Goal: Task Accomplishment & Management: Complete application form

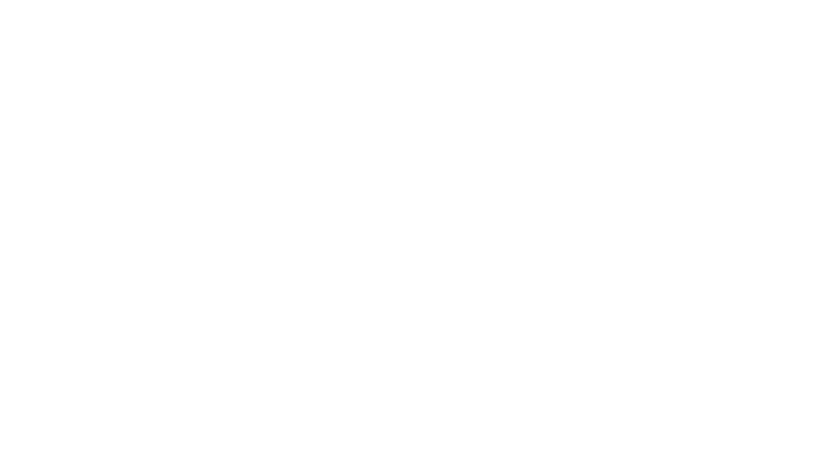
click at [0, 0] on html at bounding box center [0, 0] width 0 height 0
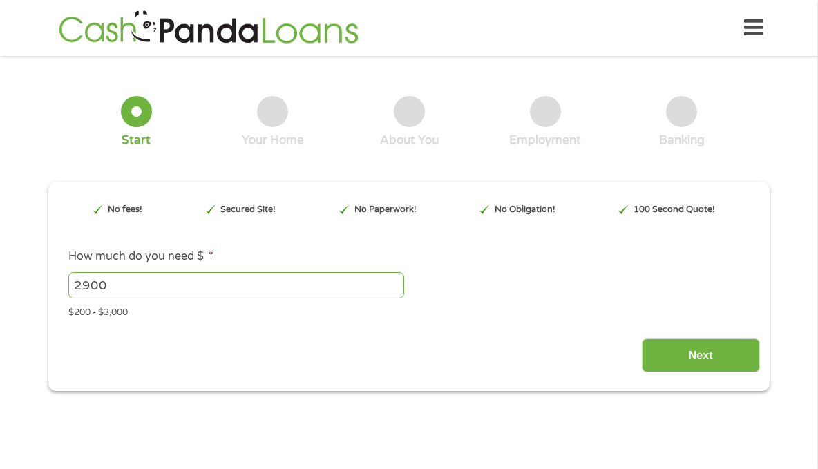
type input "EAIaIQobChMI0KfcmJOEkAMVdgutBh2dpSgWEAAYAyAAEgIi9vD_BwE"
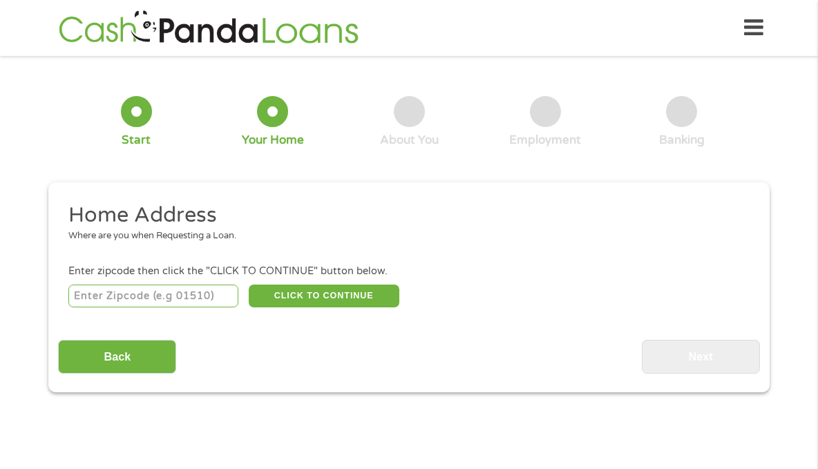
click at [111, 300] on input "number" at bounding box center [153, 297] width 171 height 24
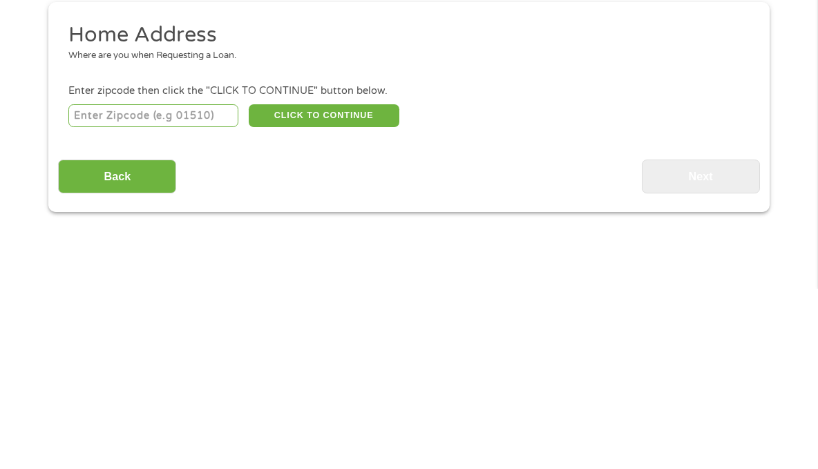
click at [218, 301] on input "number" at bounding box center [153, 297] width 171 height 24
type input "92115"
click at [331, 297] on button "CLICK TO CONTINUE" at bounding box center [324, 297] width 151 height 24
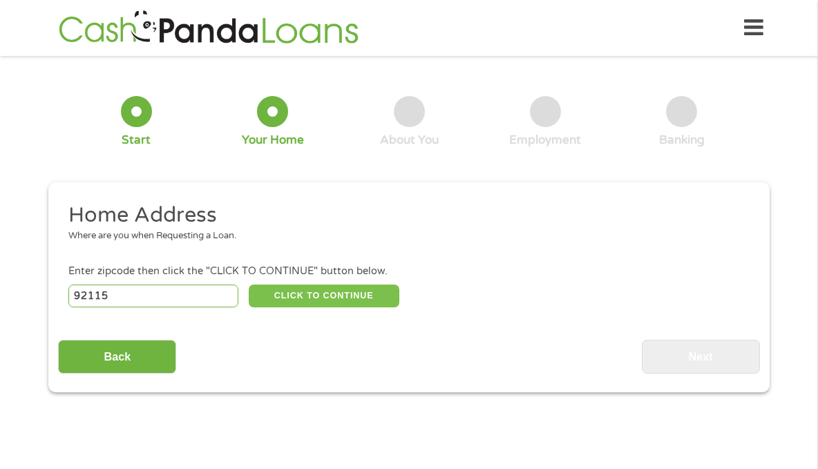
type input "92115"
type input "[GEOGRAPHIC_DATA]"
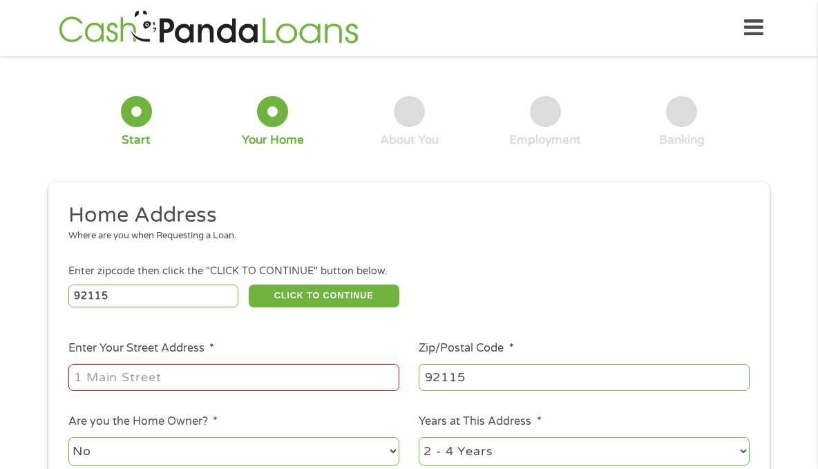
click at [134, 376] on input "Enter Your Street Address *" at bounding box center [233, 377] width 331 height 26
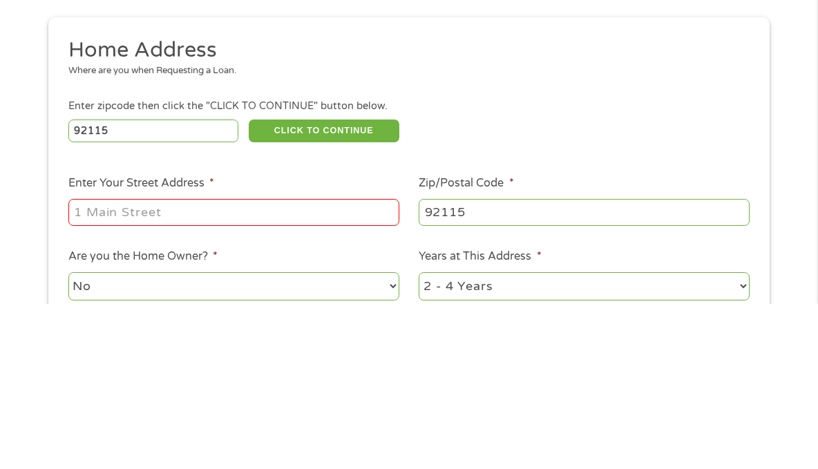
scroll to position [25, 0]
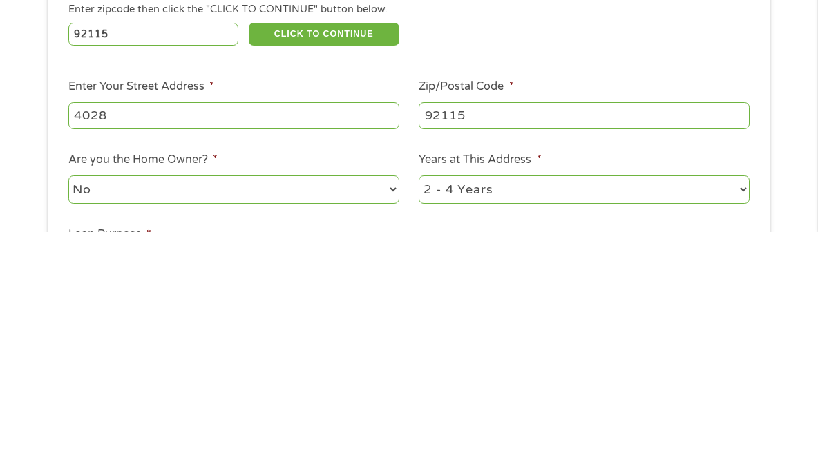
type input "[STREET_ADDRESS][PERSON_NAME]"
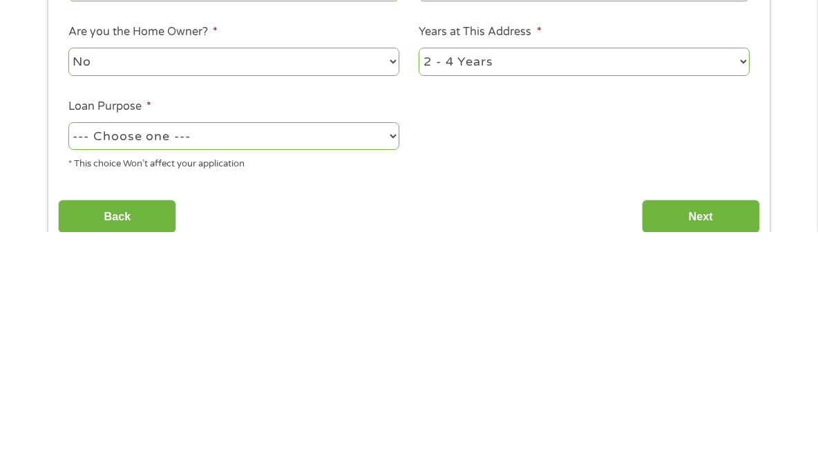
scroll to position [157, 0]
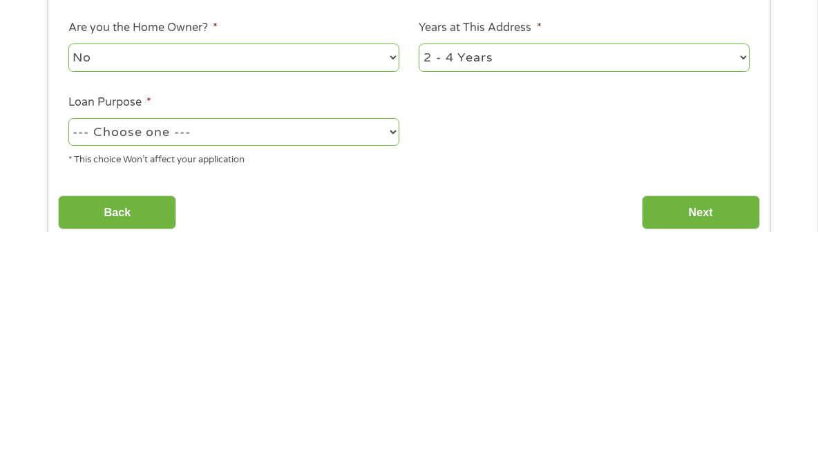
click at [396, 371] on select "--- Choose one --- Pay Bills Debt Consolidation Home Improvement Major Purchase…" at bounding box center [233, 369] width 331 height 28
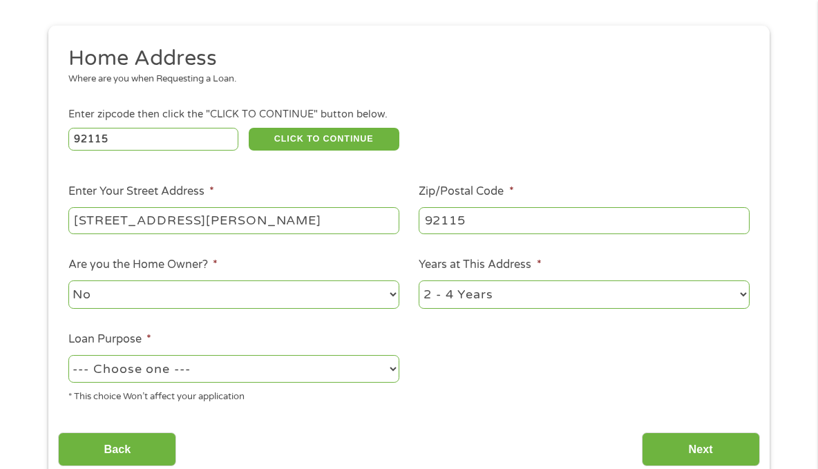
select select "paybills"
click at [68, 356] on select "--- Choose one --- Pay Bills Debt Consolidation Home Improvement Major Purchase…" at bounding box center [233, 369] width 331 height 28
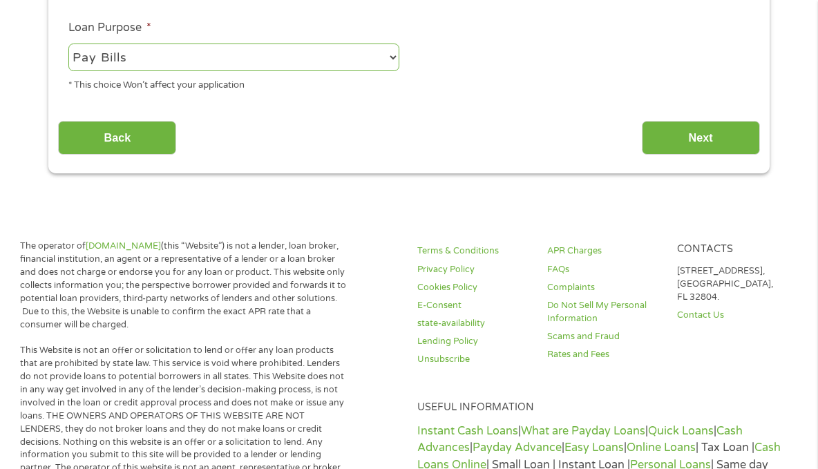
scroll to position [469, 0]
click at [713, 143] on input "Next" at bounding box center [701, 138] width 118 height 34
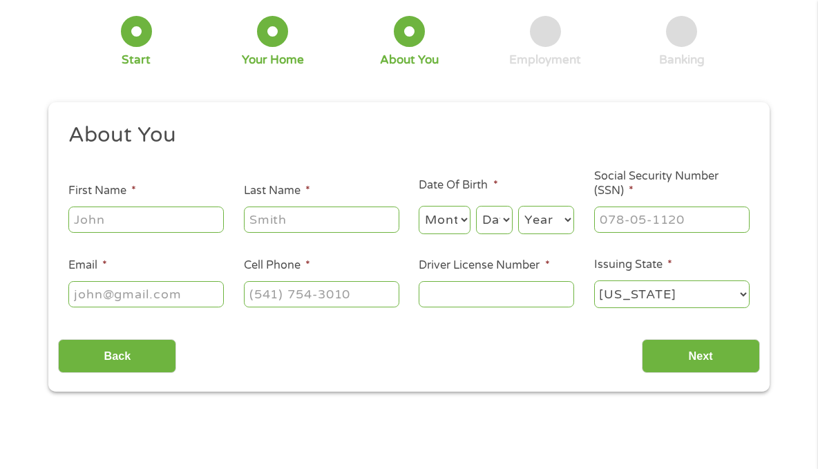
scroll to position [73, 0]
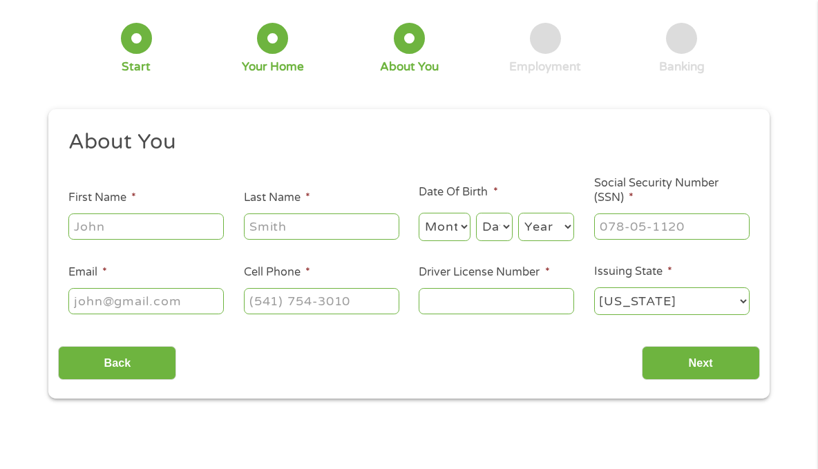
click at [120, 221] on input "First Name *" at bounding box center [146, 227] width 156 height 26
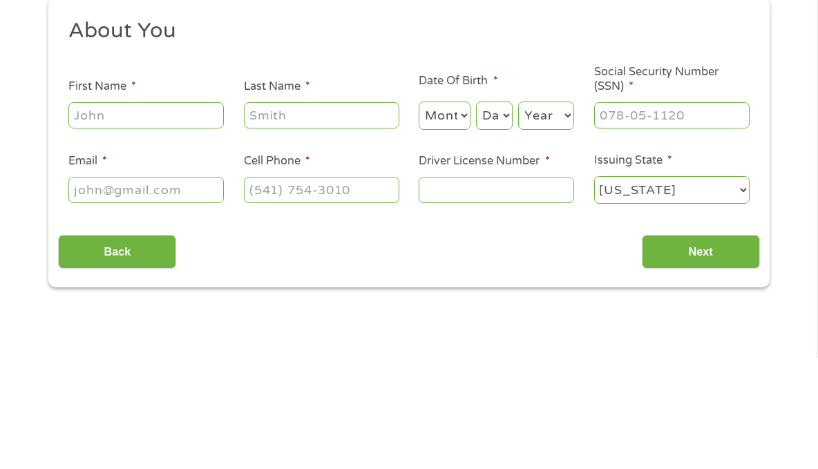
click at [135, 234] on input "First Name *" at bounding box center [146, 227] width 156 height 26
type input "[PERSON_NAME]"
type input "[EMAIL_ADDRESS][DOMAIN_NAME]"
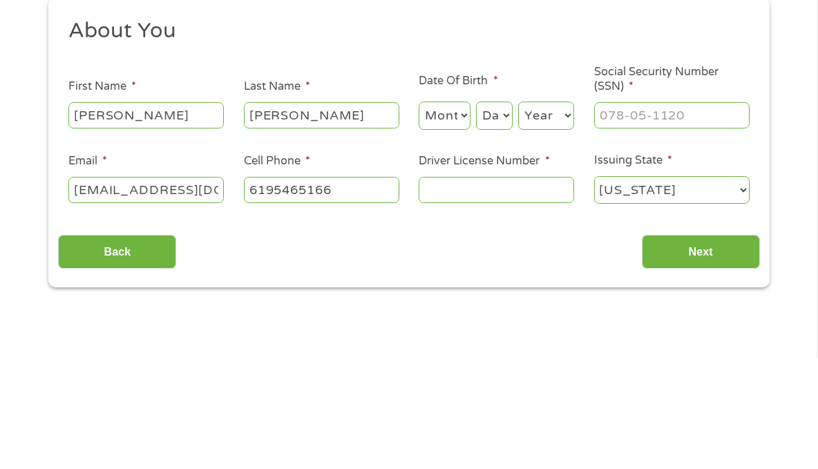
type input "[PHONE_NUMBER]"
click at [457, 227] on select "Month 1 2 3 4 5 6 7 8 9 10 11 12" at bounding box center [445, 227] width 52 height 28
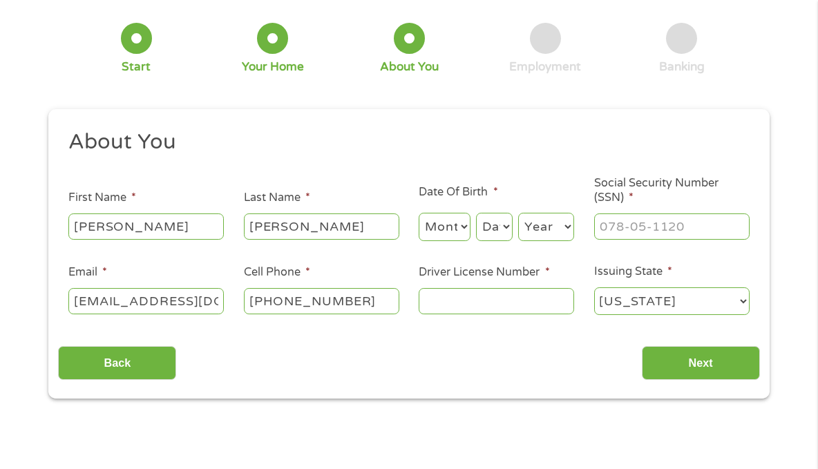
select select "5"
click at [419, 214] on select "Month 1 2 3 4 5 6 7 8 9 10 11 12" at bounding box center [445, 227] width 52 height 28
click at [507, 229] on select "Day 1 2 3 4 5 6 7 8 9 10 11 12 13 14 15 16 17 18 19 20 21 22 23 24 25 26 27 28 …" at bounding box center [494, 227] width 37 height 28
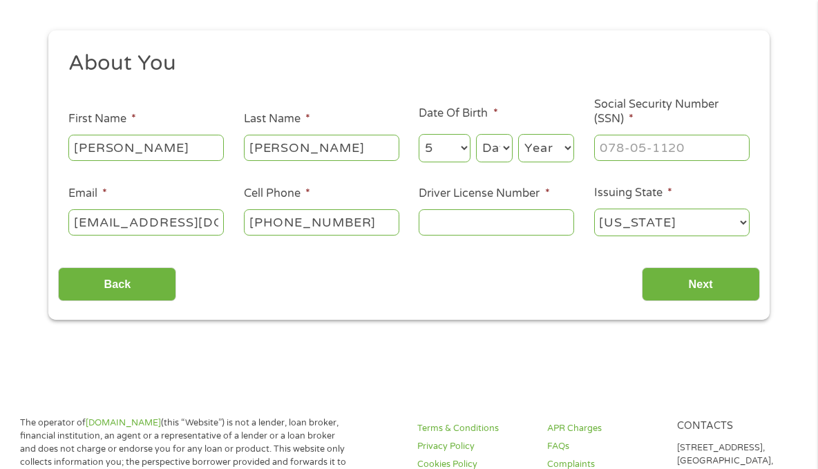
scroll to position [156, 0]
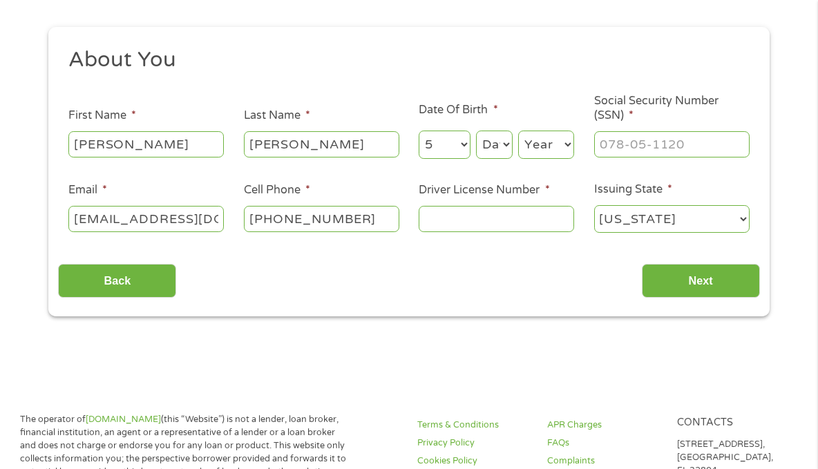
click at [503, 147] on select "Day 1 2 3 4 5 6 7 8 9 10 11 12 13 14 15 16 17 18 19 20 21 22 23 24 25 26 27 28 …" at bounding box center [494, 145] width 37 height 28
select select "26"
click at [476, 131] on select "Day 1 2 3 4 5 6 7 8 9 10 11 12 13 14 15 16 17 18 19 20 21 22 23 24 25 26 27 28 …" at bounding box center [494, 145] width 37 height 28
click at [574, 147] on select "Year [DATE] 2006 2005 2004 2003 2002 2001 2000 1999 1998 1997 1996 1995 1994 19…" at bounding box center [546, 145] width 56 height 28
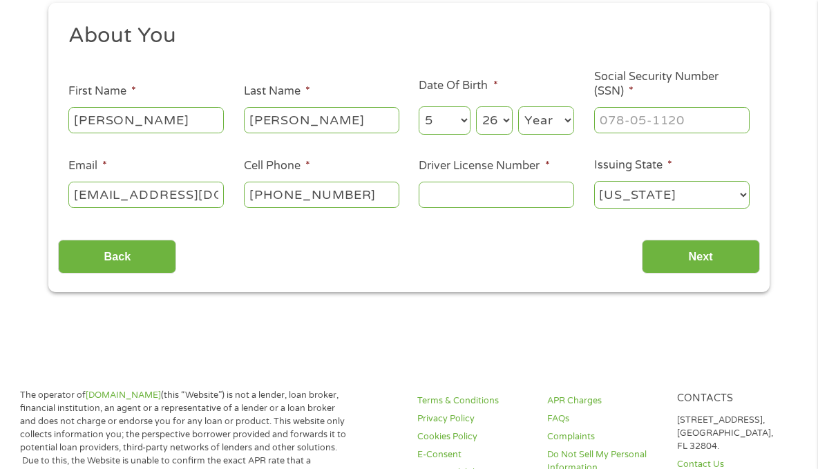
scroll to position [185, 0]
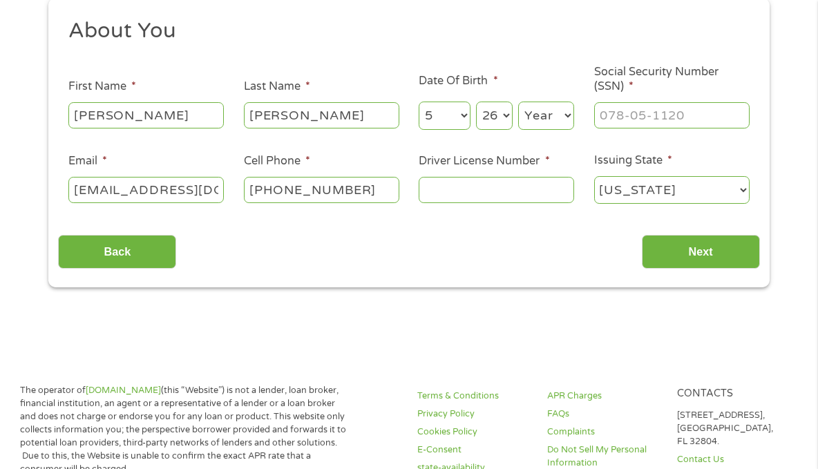
click at [561, 120] on select "Year [DATE] 2006 2005 2004 2003 2002 2001 2000 1999 1998 1997 1996 1995 1994 19…" at bounding box center [546, 116] width 56 height 28
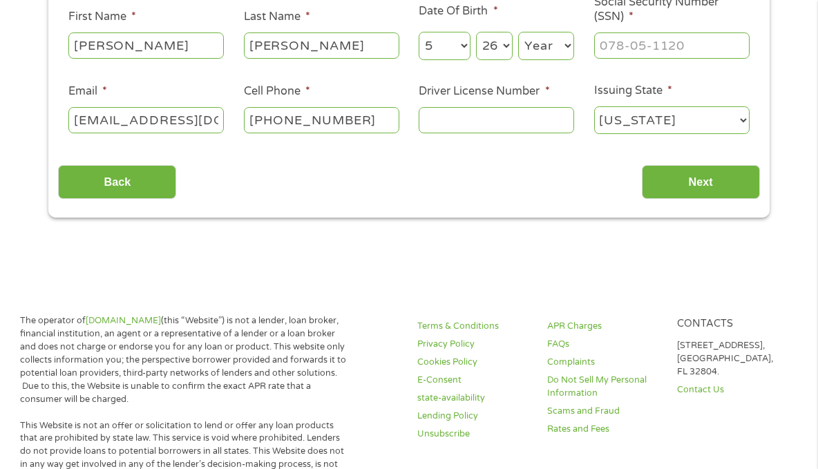
scroll to position [239, 0]
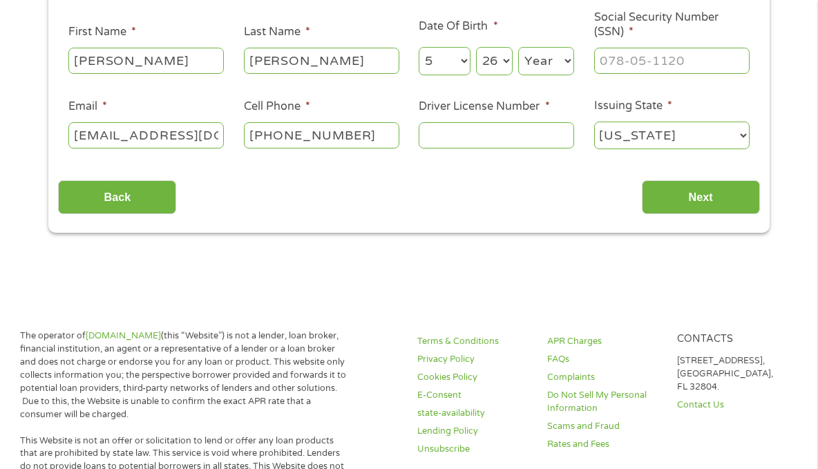
click at [572, 61] on select "Year [DATE] 2006 2005 2004 2003 2002 2001 2000 1999 1998 1997 1996 1995 1994 19…" at bounding box center [546, 61] width 56 height 28
click at [518, 47] on select "Year [DATE] 2006 2005 2004 2003 2002 2001 2000 1999 1998 1997 1996 1995 1994 19…" at bounding box center [546, 61] width 56 height 28
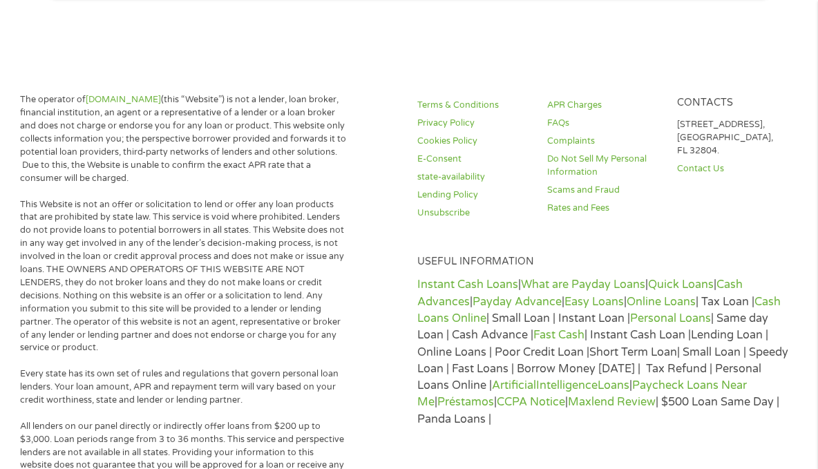
scroll to position [477, 0]
click at [577, 104] on link "APR Charges" at bounding box center [603, 103] width 113 height 13
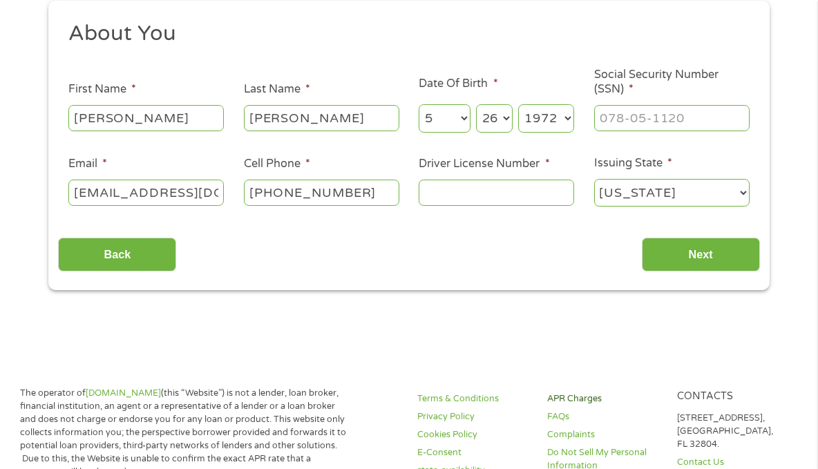
scroll to position [182, 0]
click at [583, 123] on li "Date Of Birth * Month Month 1 2 3 4 5 6 7 8 9 10 11 12 Day Day 1 2 3 4 5 6 7 8 …" at bounding box center [497, 104] width 176 height 59
click at [572, 113] on select "Year [DATE] 2006 2005 2004 2003 2002 2001 2000 1999 1998 1997 1996 1995 1994 19…" at bounding box center [546, 118] width 56 height 28
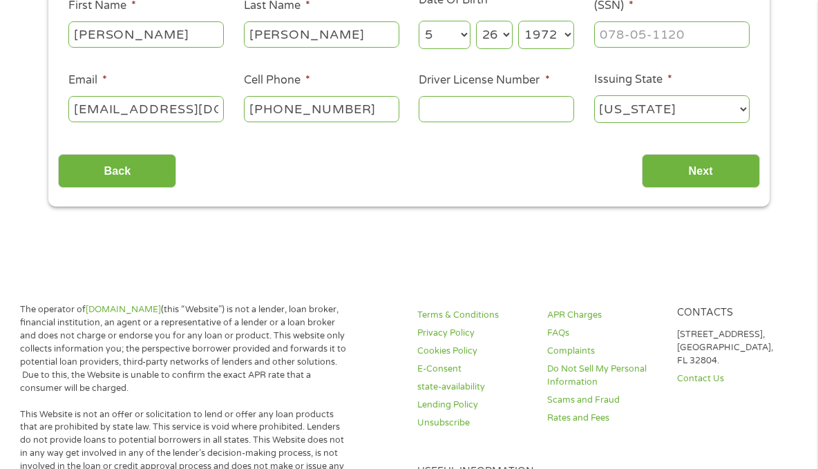
scroll to position [268, 0]
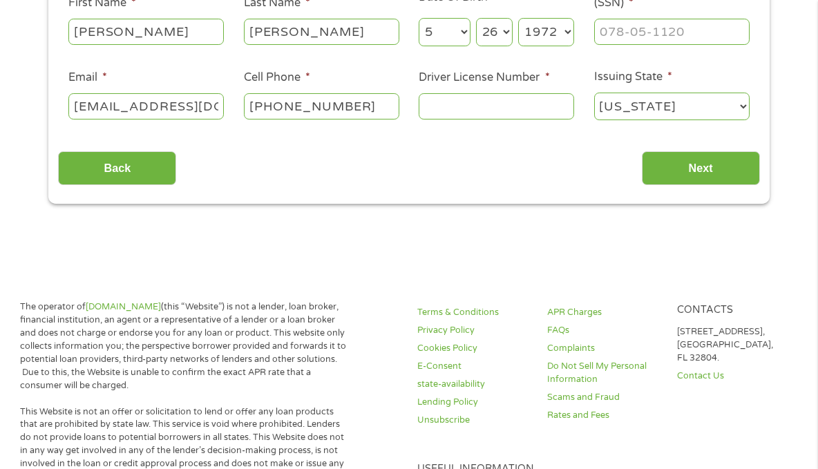
click at [572, 36] on select "Year [DATE] 2006 2005 2004 2003 2002 2001 2000 1999 1998 1997 1996 1995 1994 19…" at bounding box center [546, 32] width 56 height 28
select select "1949"
click at [518, 18] on select "Year [DATE] 2006 2005 2004 2003 2002 2001 2000 1999 1998 1997 1996 1995 1994 19…" at bounding box center [546, 32] width 56 height 28
click at [715, 156] on input "Next" at bounding box center [701, 168] width 118 height 34
click at [716, 166] on input "Next" at bounding box center [701, 168] width 118 height 34
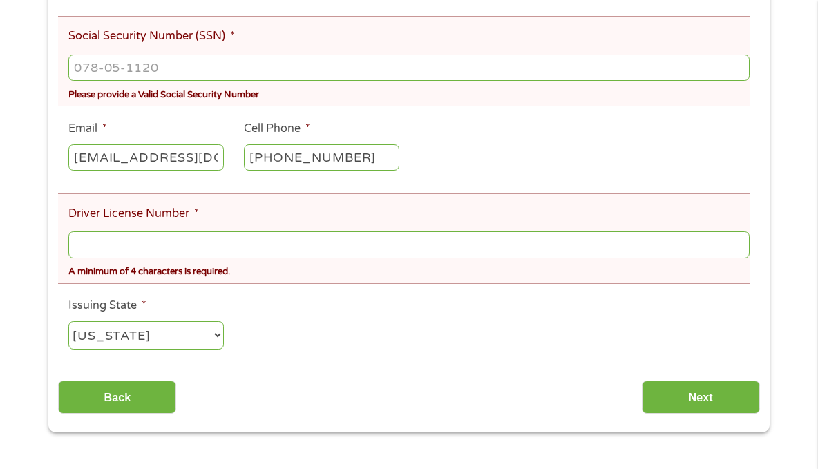
scroll to position [369, 0]
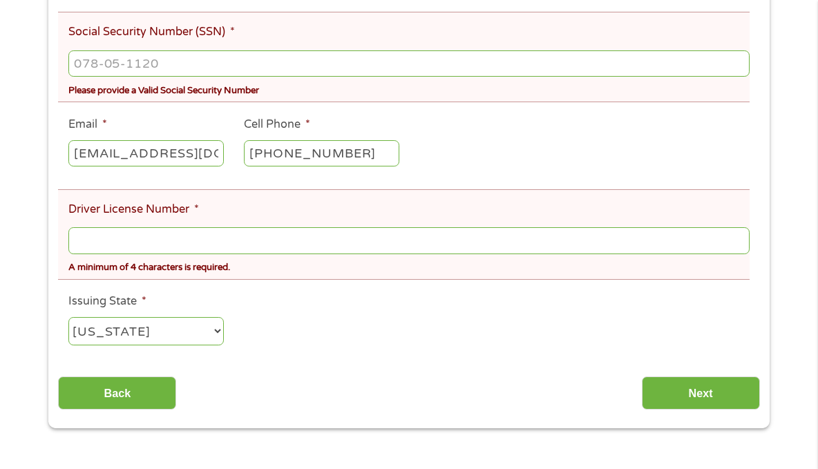
click at [156, 66] on input "Social Security Number (SSN) *" at bounding box center [409, 63] width 682 height 26
type input "601-7_-____"
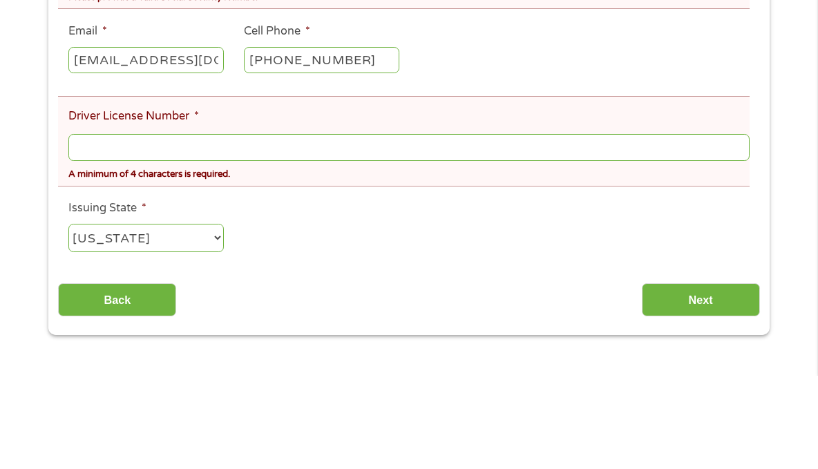
click at [115, 246] on input "Driver License Number *" at bounding box center [409, 240] width 682 height 26
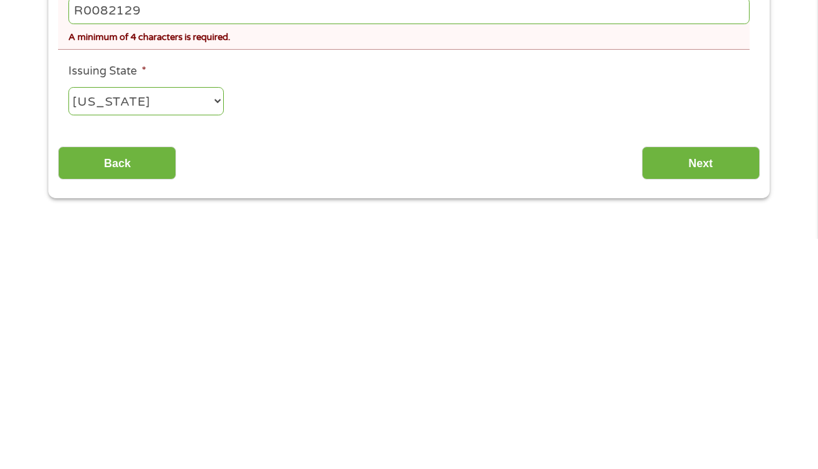
type input "R0082129"
click at [709, 394] on input "Next" at bounding box center [701, 394] width 118 height 34
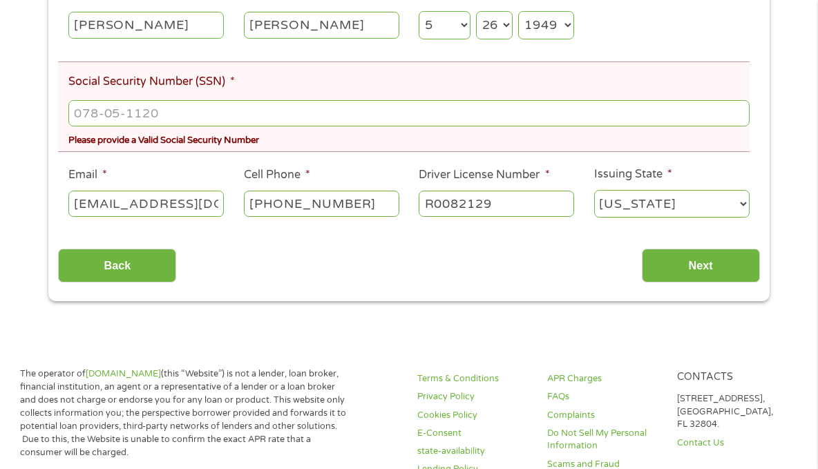
scroll to position [322, 0]
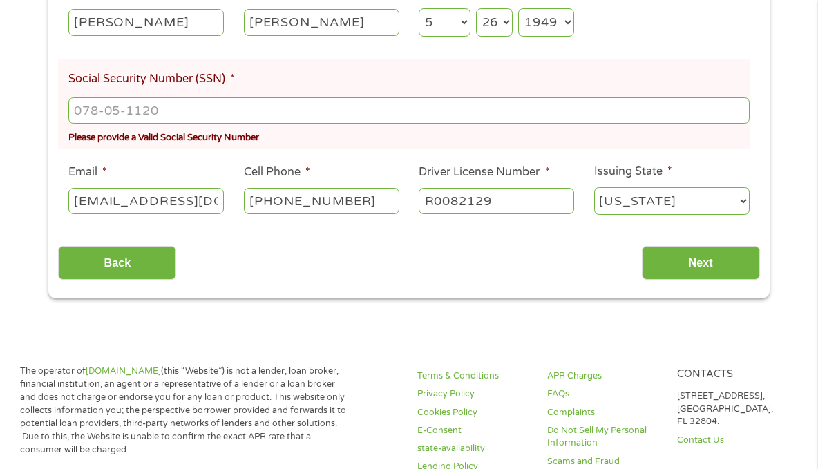
click at [704, 266] on input "Next" at bounding box center [701, 263] width 118 height 34
click at [705, 278] on input "Next" at bounding box center [701, 263] width 118 height 34
click at [707, 276] on input "Next" at bounding box center [701, 263] width 118 height 34
click at [706, 268] on input "Next" at bounding box center [701, 263] width 118 height 34
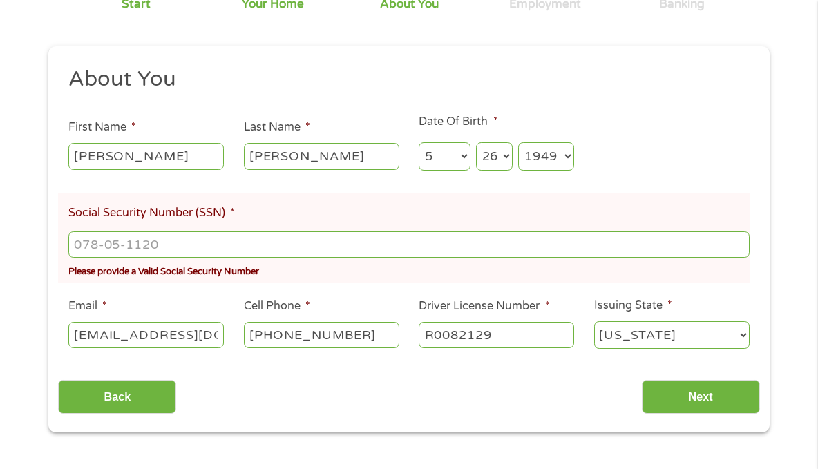
scroll to position [189, 0]
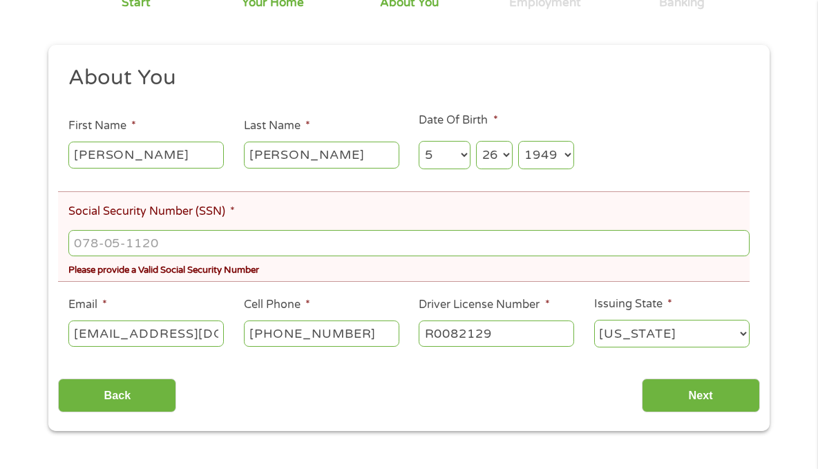
click at [184, 247] on input "Social Security Number (SSN) *" at bounding box center [409, 243] width 682 height 26
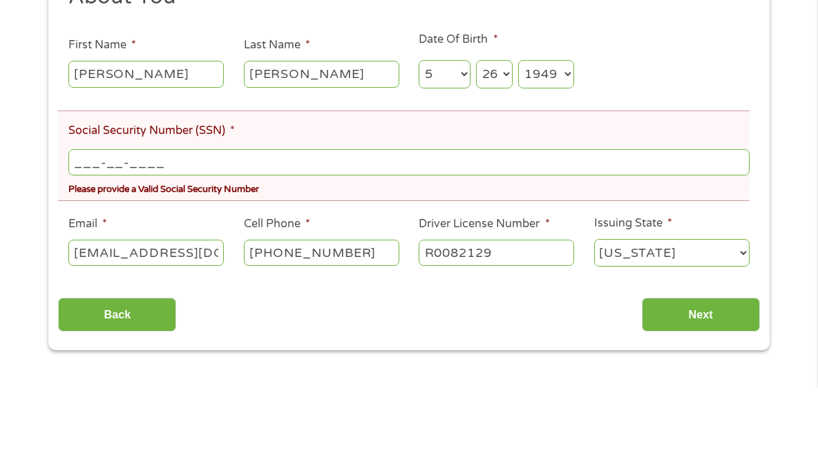
scroll to position [189, 0]
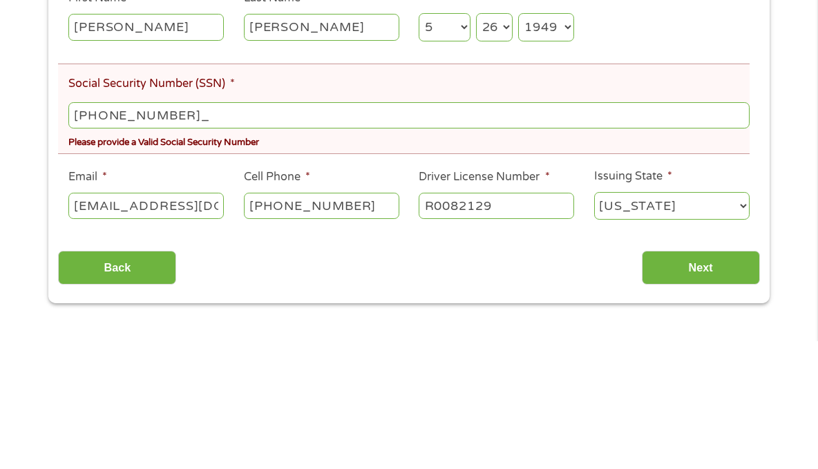
type input "549-74-6017"
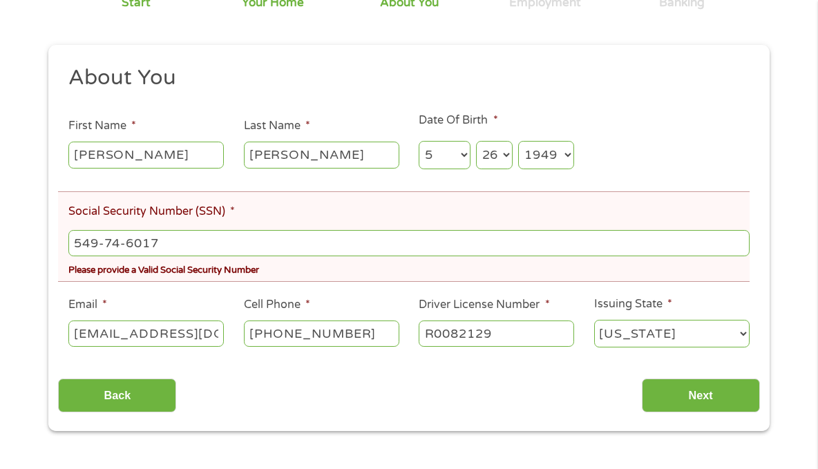
click at [702, 398] on input "Next" at bounding box center [701, 396] width 118 height 34
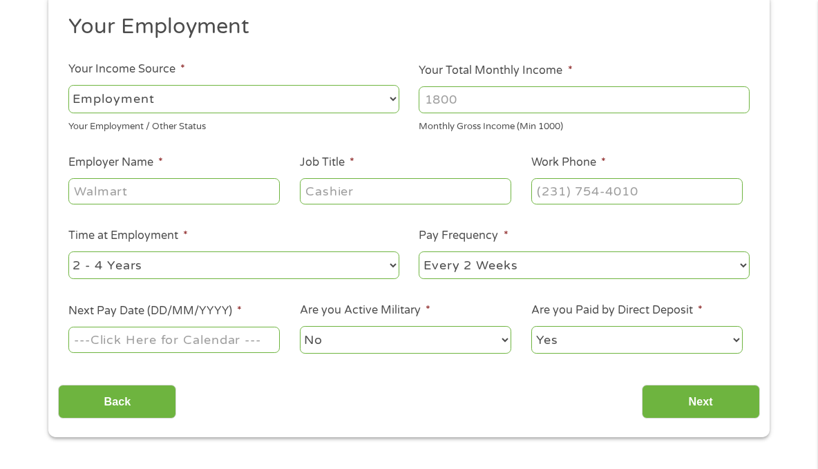
scroll to position [191, 0]
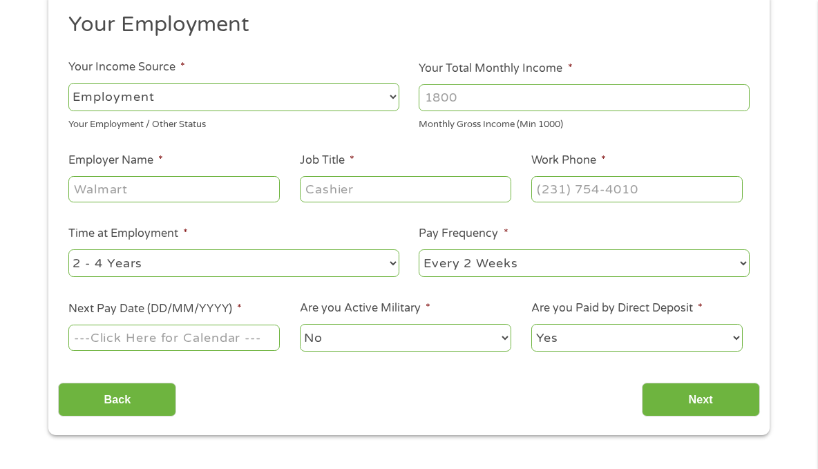
click at [398, 102] on select "--- Choose one --- Employment [DEMOGRAPHIC_DATA] Benefits" at bounding box center [233, 97] width 331 height 28
click at [107, 195] on input "Employer Name *" at bounding box center [174, 189] width 212 height 26
click at [395, 98] on select "--- Choose one --- Employment [DEMOGRAPHIC_DATA] Benefits" at bounding box center [233, 97] width 331 height 28
select select "benefits"
click at [68, 83] on select "--- Choose one --- Employment [DEMOGRAPHIC_DATA] Benefits" at bounding box center [233, 97] width 331 height 28
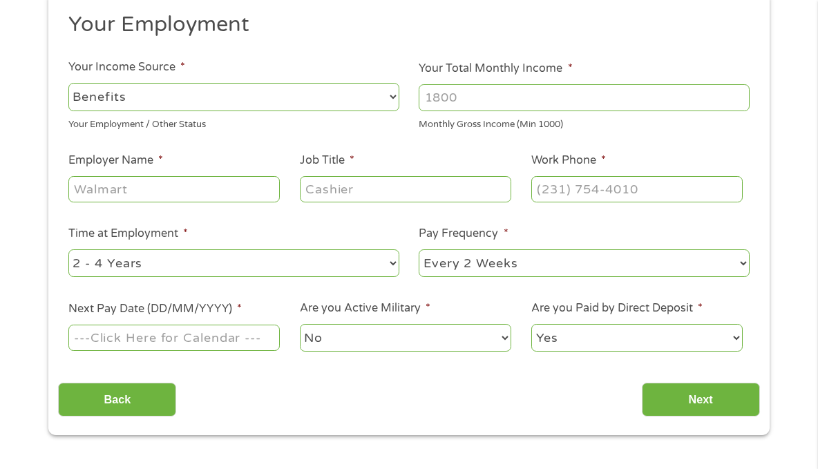
type input "Other"
type input "[PHONE_NUMBER]"
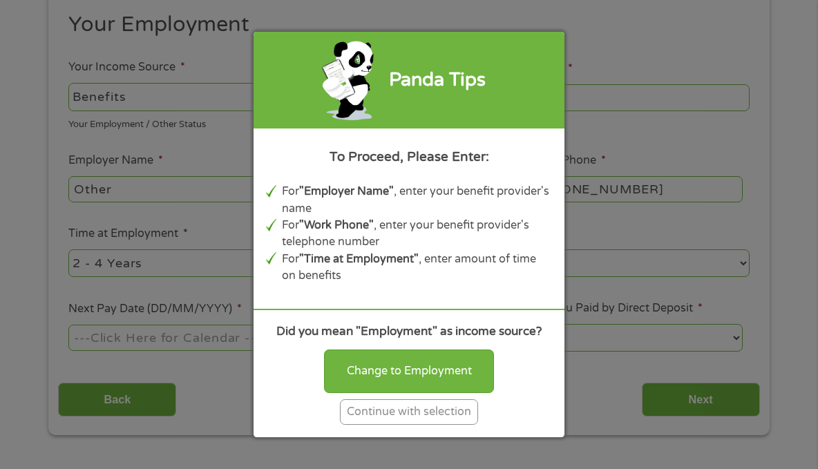
click at [529, 407] on div "Change to Employment Continue with selection" at bounding box center [409, 384] width 286 height 81
click at [539, 62] on div "Panda Tips" at bounding box center [409, 80] width 311 height 96
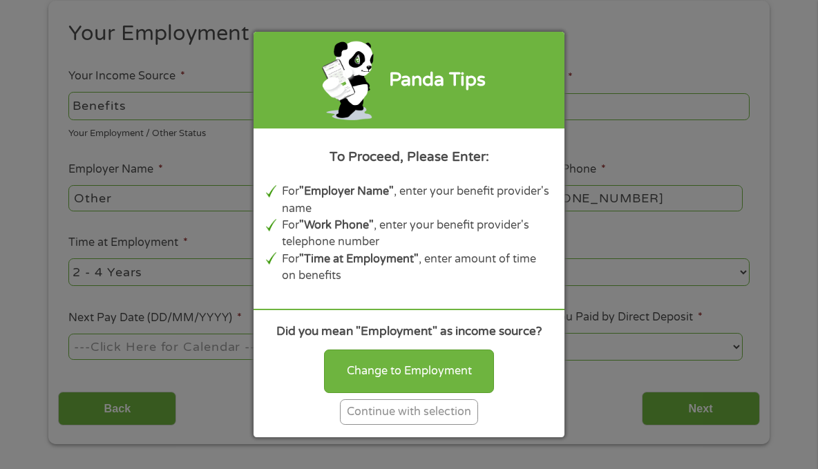
click at [543, 402] on div "Change to Employment Continue with selection" at bounding box center [409, 384] width 286 height 81
click at [430, 415] on div "Continue with selection" at bounding box center [409, 413] width 138 height 26
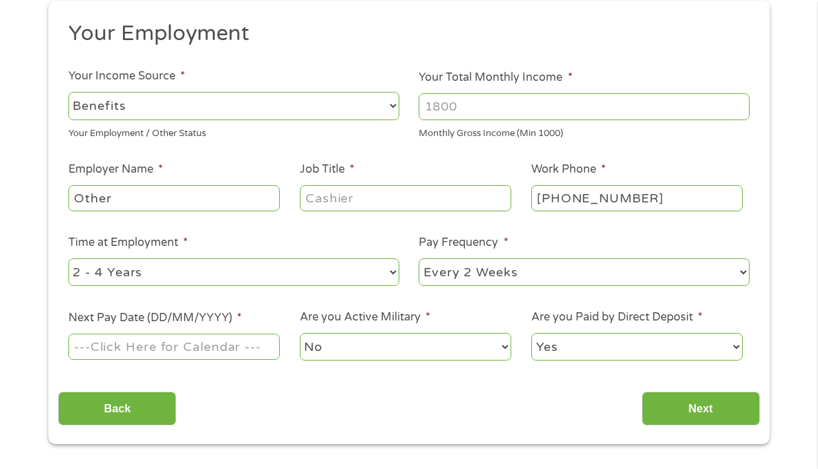
click at [452, 100] on input "Your Total Monthly Income *" at bounding box center [584, 106] width 331 height 26
type input "2300"
click at [158, 191] on input "Other" at bounding box center [174, 198] width 212 height 26
type input "O"
click at [167, 193] on input "Employer Name *" at bounding box center [174, 198] width 212 height 26
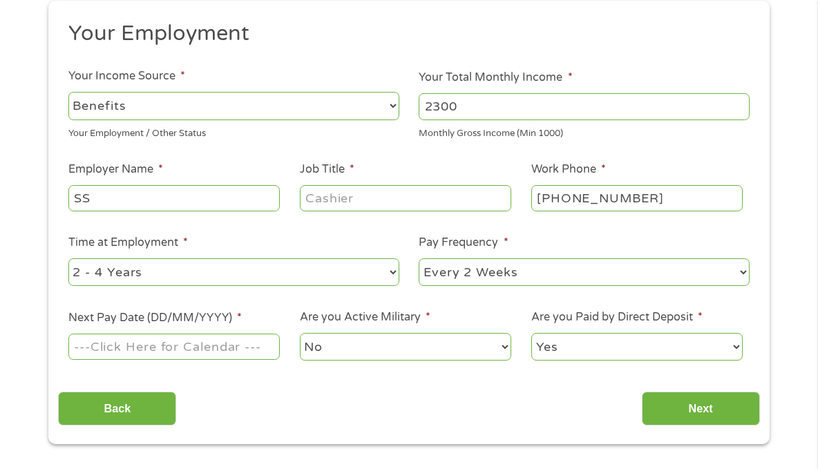
type input "SS"
click at [394, 198] on input "Job Title *" at bounding box center [406, 198] width 212 height 26
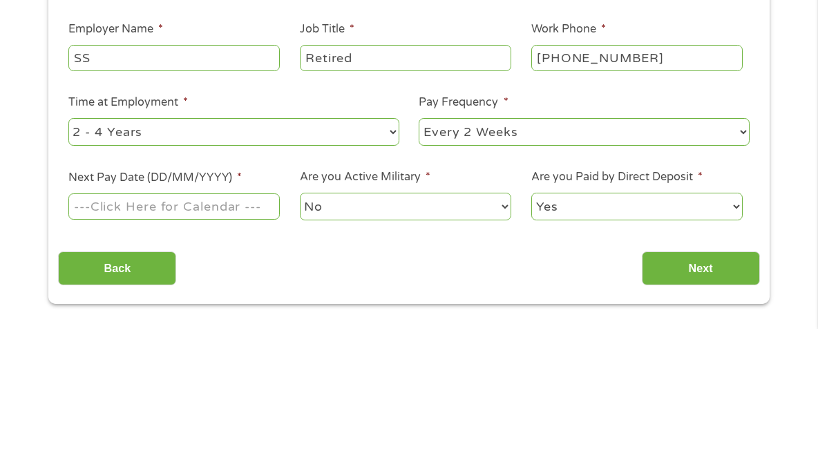
type input "Retired"
click at [744, 281] on select "--- Choose one --- Every 2 Weeks Every Week Monthly Semi-Monthly" at bounding box center [584, 273] width 331 height 28
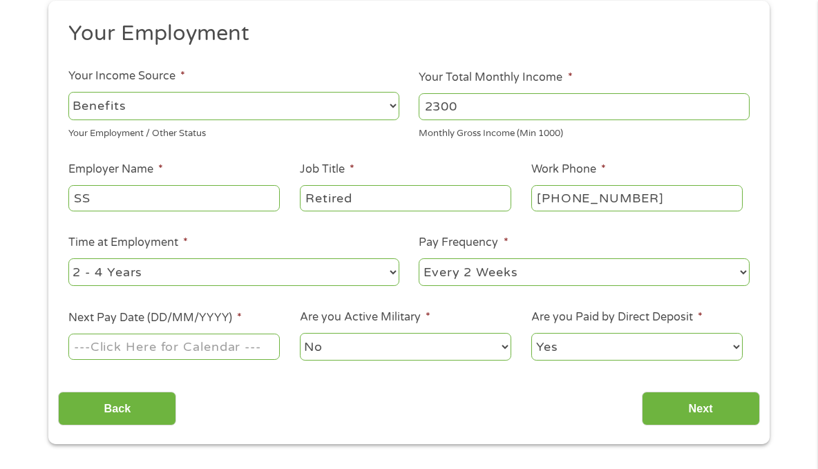
select select "monthly"
click at [419, 259] on select "--- Choose one --- Every 2 Weeks Every Week Monthly Semi-Monthly" at bounding box center [584, 273] width 331 height 28
click at [186, 344] on input "Next Pay Date (DD/MM/YYYY) *" at bounding box center [174, 347] width 212 height 26
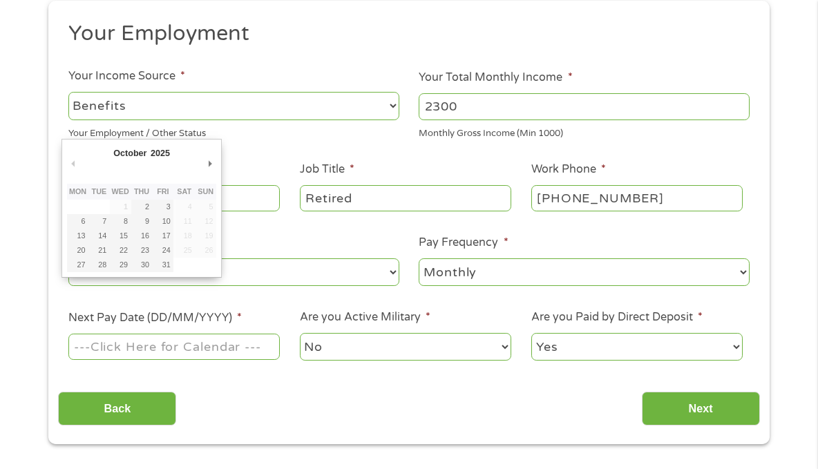
type input "[DATE]"
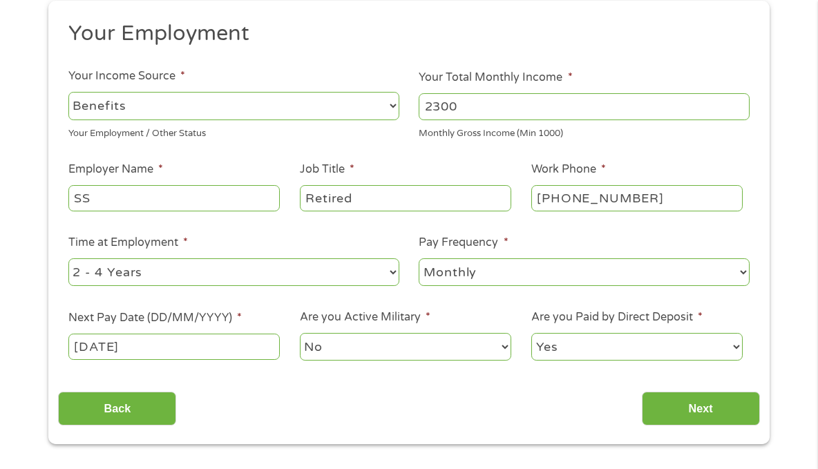
click at [82, 351] on input "[DATE]" at bounding box center [174, 347] width 212 height 26
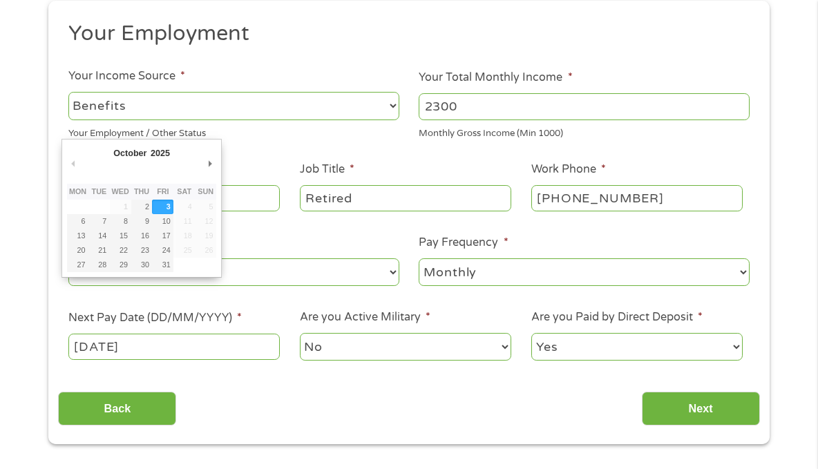
click at [88, 350] on input "[DATE]" at bounding box center [174, 347] width 212 height 26
click at [90, 347] on input "[DATE]" at bounding box center [174, 347] width 212 height 26
click at [204, 358] on input "[DATE]" at bounding box center [174, 347] width 212 height 26
click at [188, 351] on input "[DATE]" at bounding box center [174, 347] width 212 height 26
click at [189, 353] on input "[DATE]" at bounding box center [174, 347] width 212 height 26
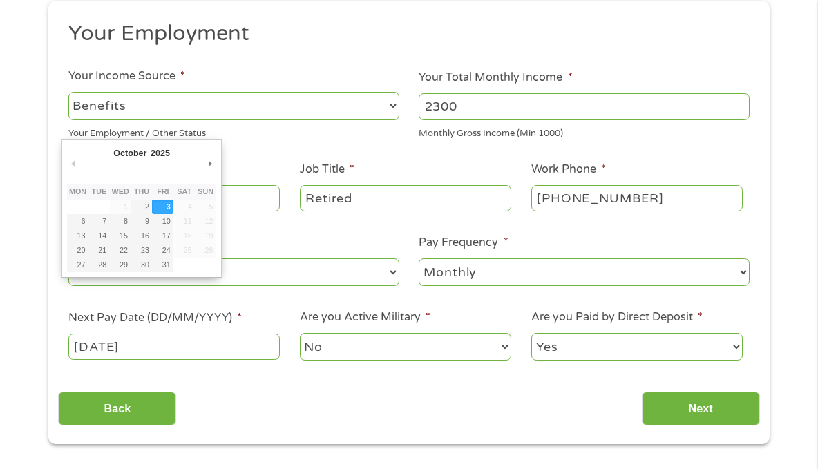
click at [198, 351] on input "[DATE]" at bounding box center [174, 347] width 212 height 26
click at [215, 335] on input "[DATE]" at bounding box center [174, 347] width 212 height 26
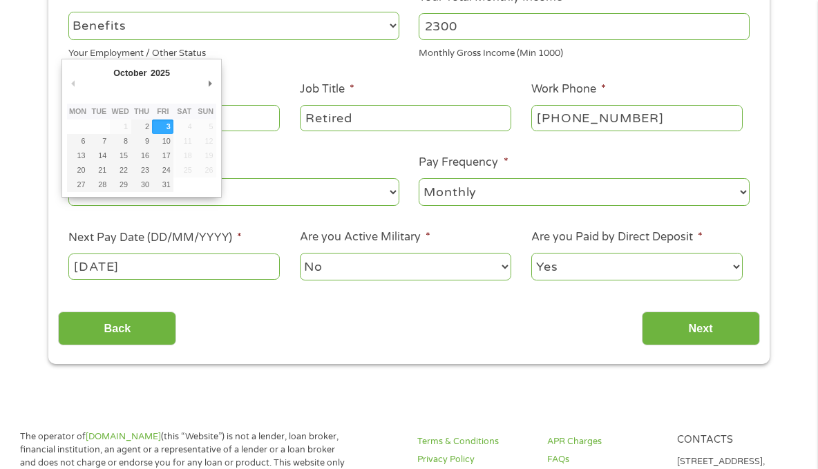
scroll to position [263, 0]
click at [6, 113] on div "1 Start 2 Your Home 3 About You 4 Employment 5 Banking 6 This field is hidden w…" at bounding box center [409, 83] width 818 height 560
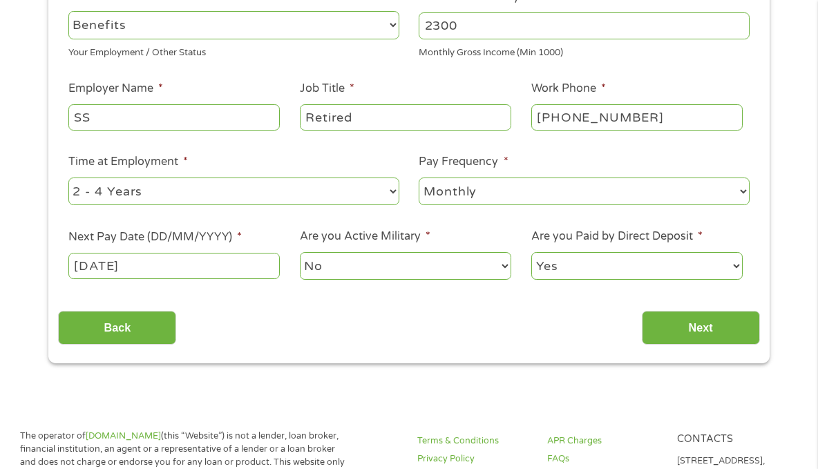
click at [223, 271] on input "[DATE]" at bounding box center [174, 266] width 212 height 26
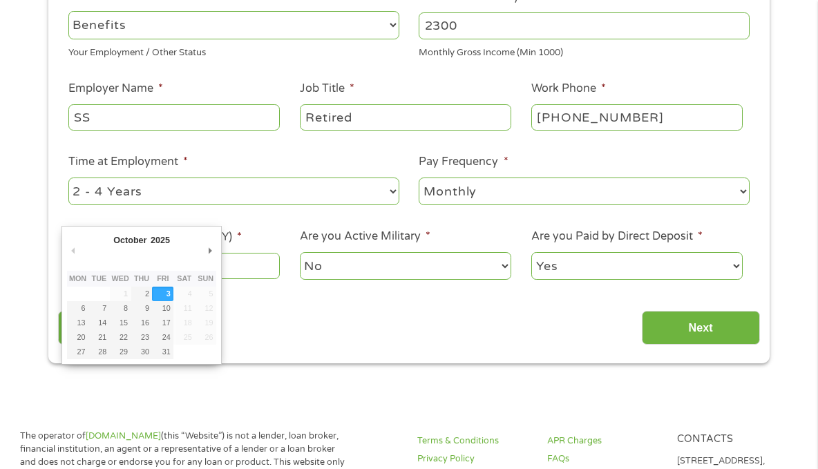
click at [17, 261] on div "1 Start 2 Your Home 3 About You 4 Employment 5 Banking 6 This field is hidden w…" at bounding box center [409, 83] width 818 height 560
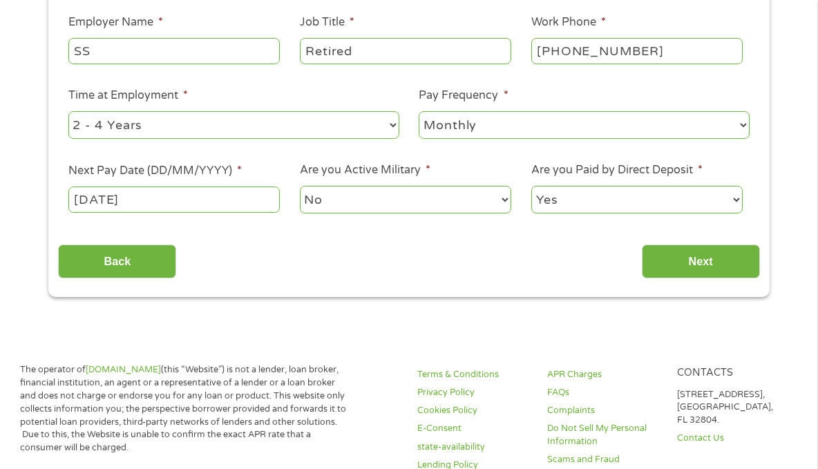
scroll to position [330, 0]
click at [445, 268] on div "Back Next" at bounding box center [409, 256] width 702 height 44
click at [391, 274] on div "Back Next" at bounding box center [409, 256] width 702 height 44
click at [395, 210] on select "No Yes" at bounding box center [406, 199] width 212 height 28
click at [563, 259] on div "Back Next" at bounding box center [409, 256] width 702 height 44
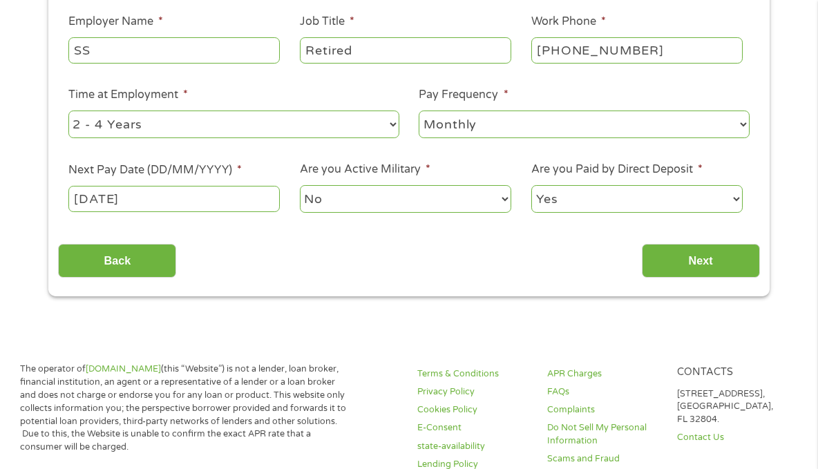
click at [129, 270] on input "Back" at bounding box center [117, 261] width 118 height 34
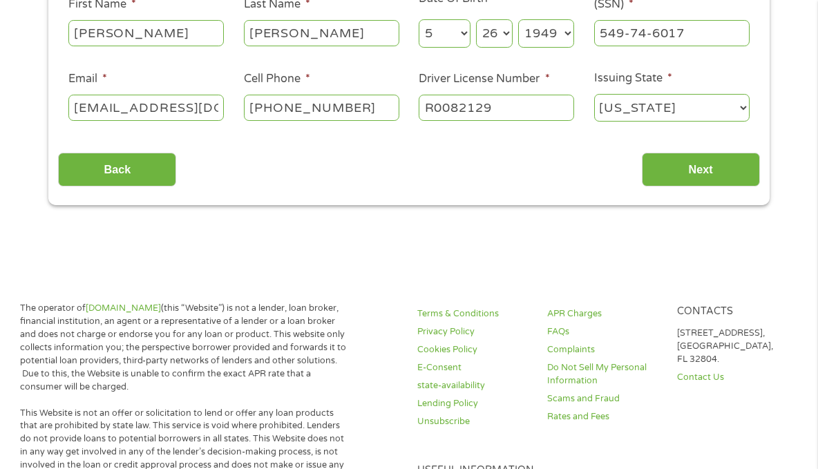
scroll to position [266, 0]
click at [715, 177] on input "Next" at bounding box center [701, 170] width 118 height 34
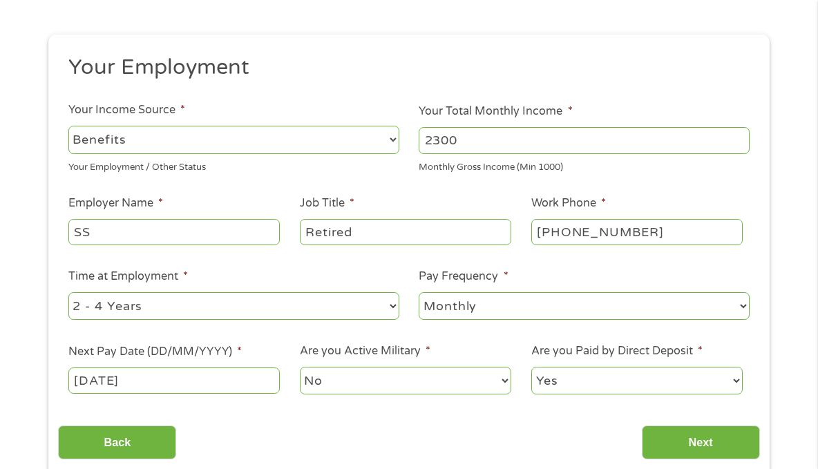
scroll to position [157, 0]
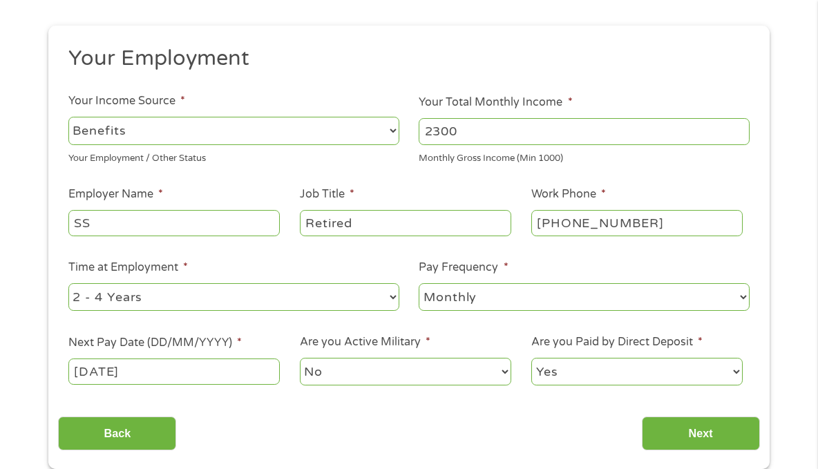
click at [124, 435] on input "Back" at bounding box center [117, 434] width 118 height 34
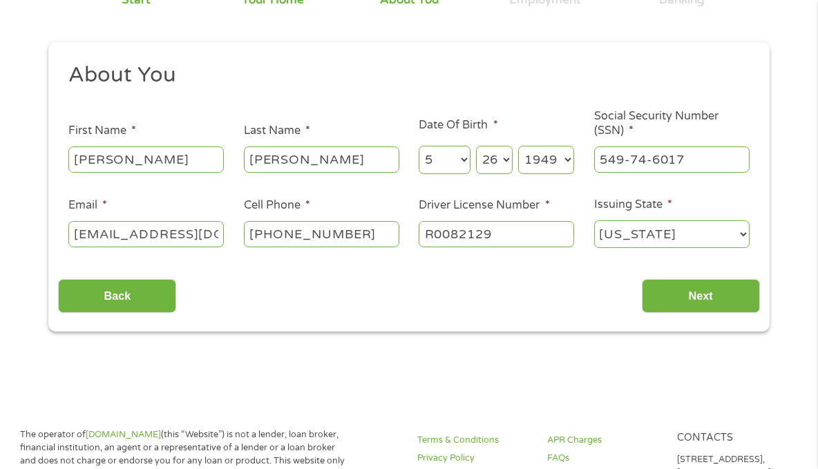
scroll to position [0, 0]
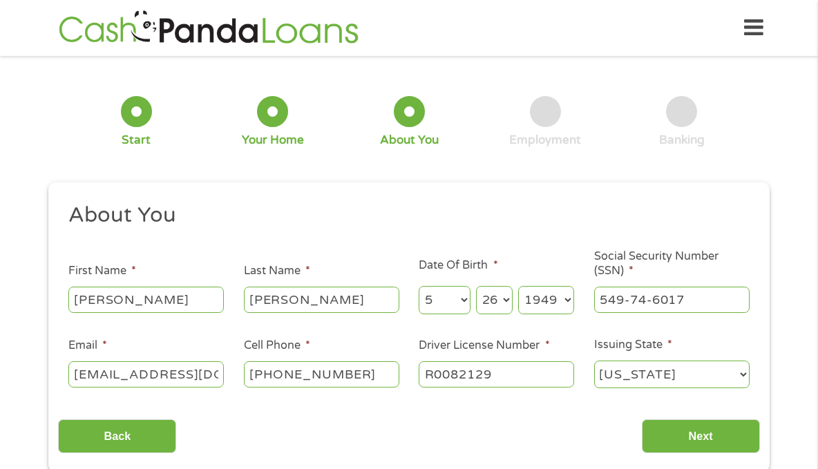
click at [707, 303] on input "549-74-6017" at bounding box center [672, 300] width 156 height 26
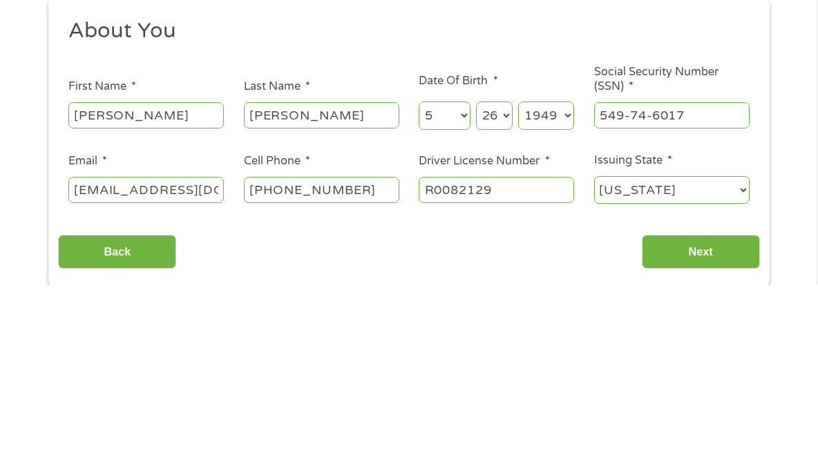
click at [698, 307] on input "549-74-6017" at bounding box center [672, 300] width 156 height 26
type input "___-__-____"
click at [517, 377] on input "R0082129" at bounding box center [497, 375] width 156 height 26
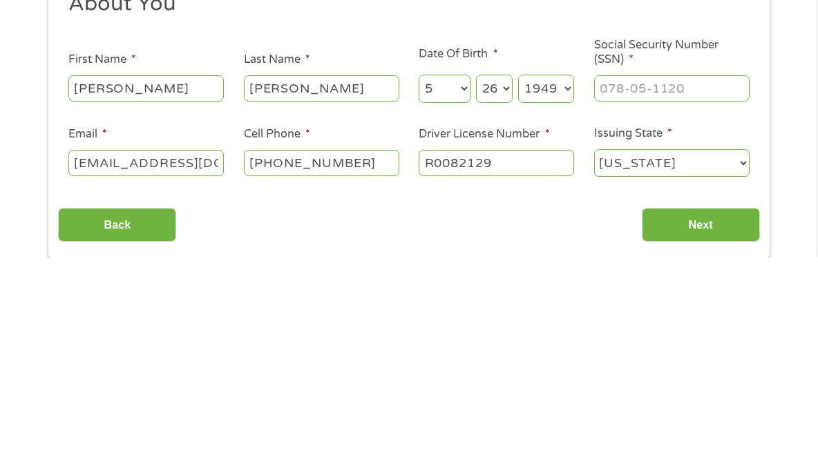
scroll to position [22, 0]
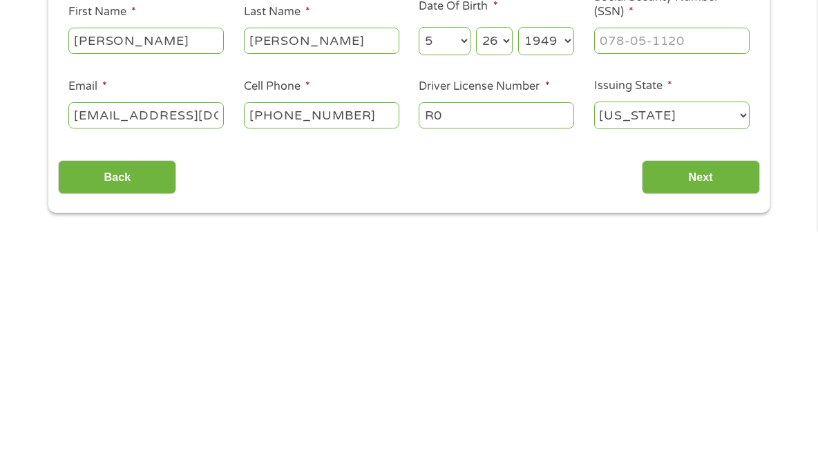
type input "R"
